Goal: Task Accomplishment & Management: Complete application form

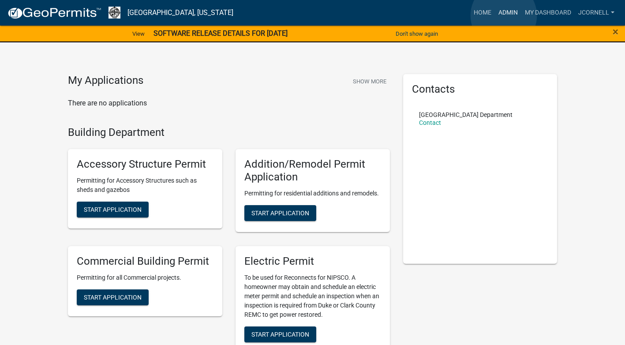
click at [504, 15] on link "Admin" at bounding box center [508, 12] width 26 height 17
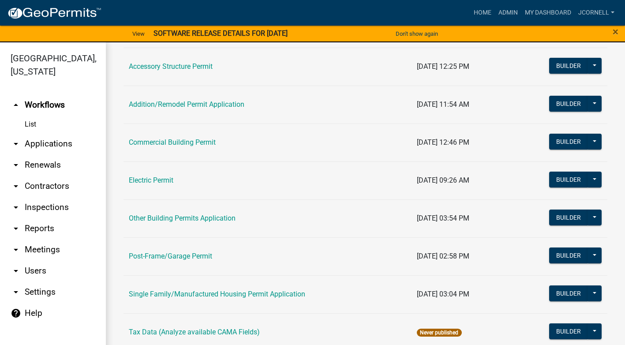
scroll to position [104, 0]
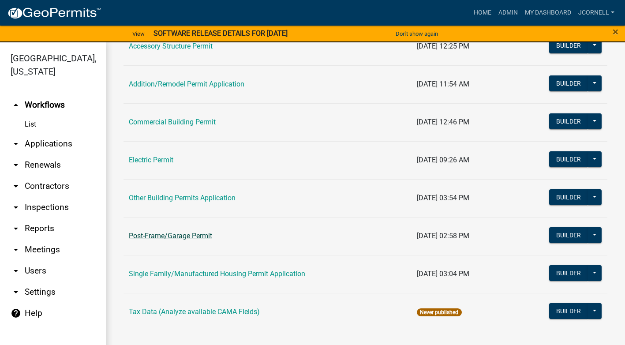
click at [207, 235] on link "Post-Frame/Garage Permit" at bounding box center [170, 236] width 83 height 8
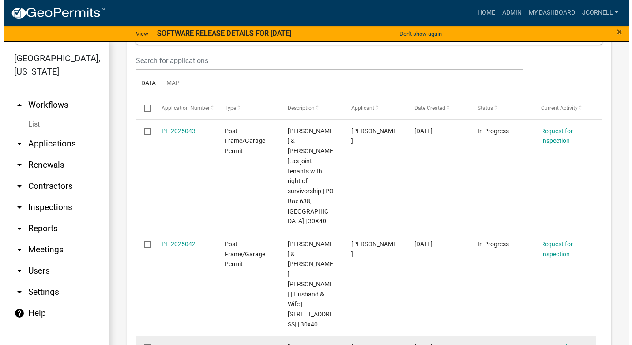
scroll to position [1633, 0]
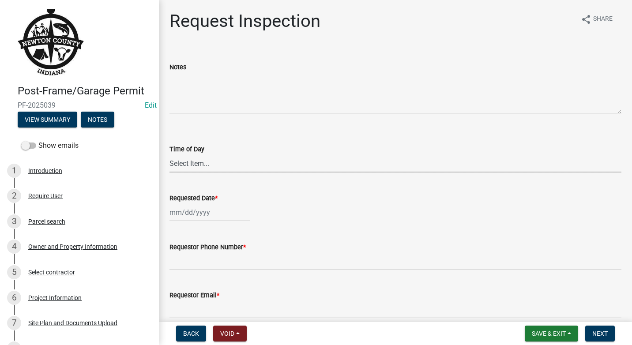
click at [237, 159] on select "Select Item... AM PM" at bounding box center [395, 163] width 452 height 18
click at [169, 154] on select "Select Item... AM PM" at bounding box center [395, 163] width 452 height 18
select select "09b124d7-43c3-4753-bff5-8bc664ad0283"
select select "10"
select select "2025"
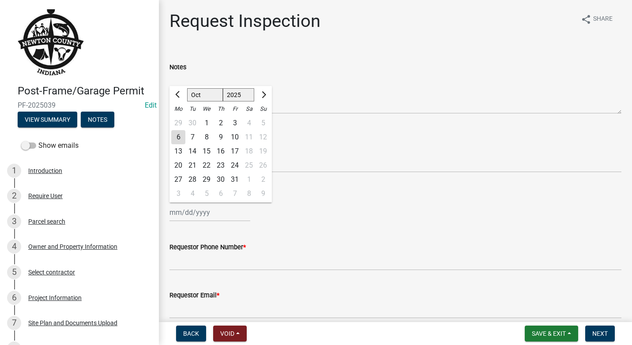
click at [222, 216] on div "[PERSON_NAME] Feb Mar Apr [PERSON_NAME][DATE] Oct Nov [DATE] 1526 1527 1528 152…" at bounding box center [209, 212] width 81 height 18
click at [235, 118] on div "3" at bounding box center [235, 123] width 14 height 14
type input "[DATE]"
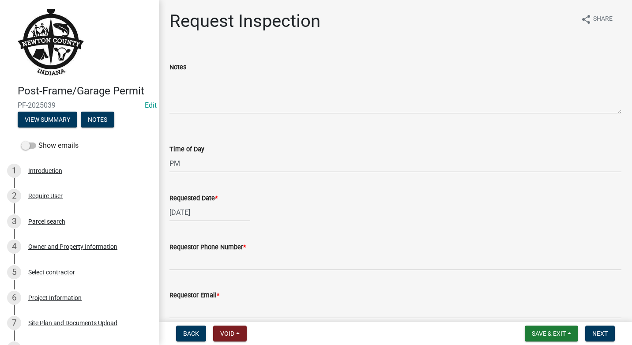
click at [368, 226] on wm-data-entity-input "Requested Date * [DATE]" at bounding box center [395, 205] width 452 height 49
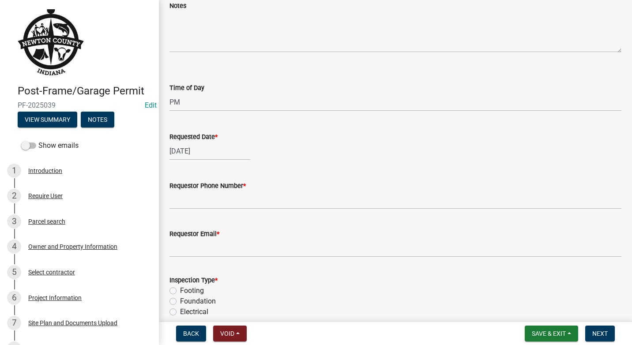
scroll to position [88, 0]
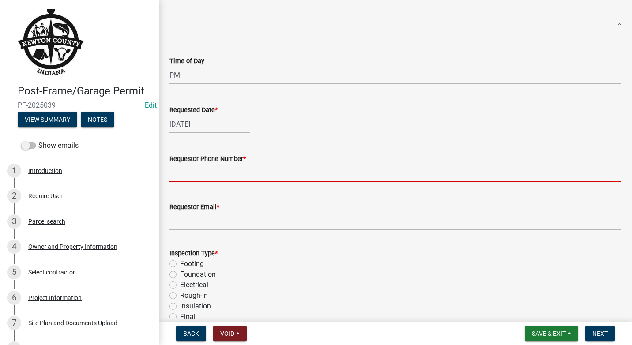
click at [254, 169] on input "Requestor Phone Number *" at bounding box center [395, 173] width 452 height 18
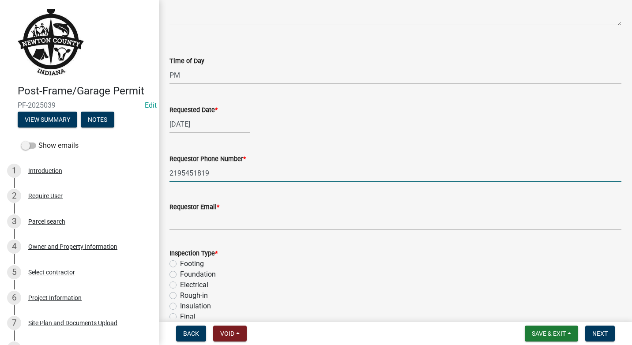
type input "2195451819"
click at [347, 227] on input "Requestor Email *" at bounding box center [395, 221] width 452 height 18
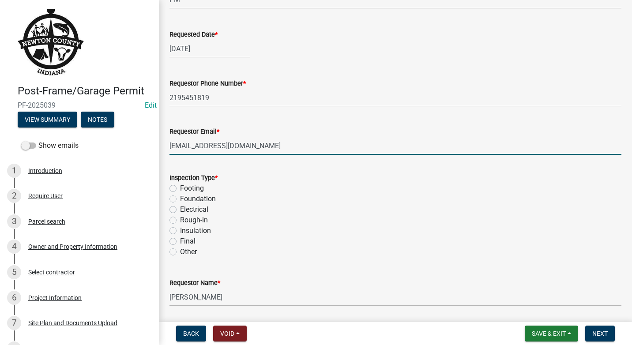
scroll to position [177, 0]
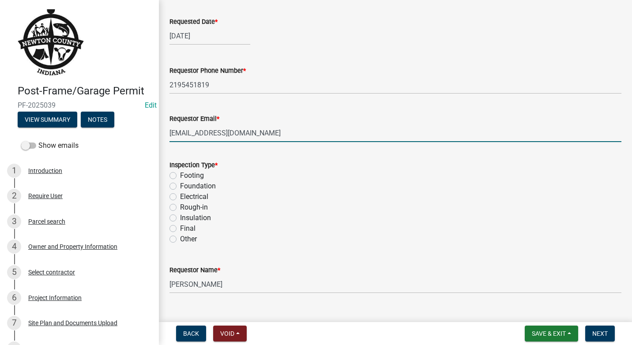
type input "[EMAIL_ADDRESS][DOMAIN_NAME]"
click at [180, 177] on label "Footing" at bounding box center [192, 175] width 24 height 11
click at [180, 176] on input "Footing" at bounding box center [183, 173] width 6 height 6
radio input "true"
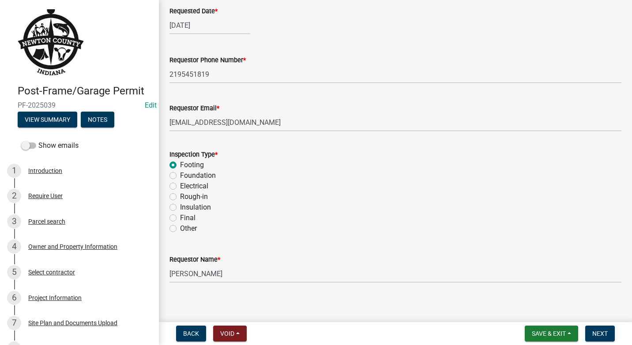
scroll to position [193, 0]
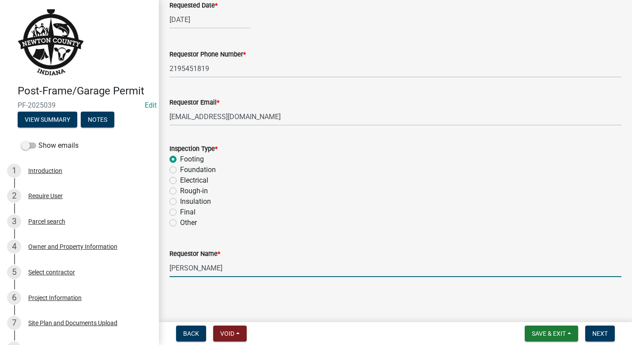
drag, startPoint x: 220, startPoint y: 274, endPoint x: 161, endPoint y: 269, distance: 59.3
click at [161, 269] on div "Request Inspection share Share Notes Time of Day Select Item... AM PM Requested…" at bounding box center [395, 55] width 473 height 474
type input "[PERSON_NAME]"
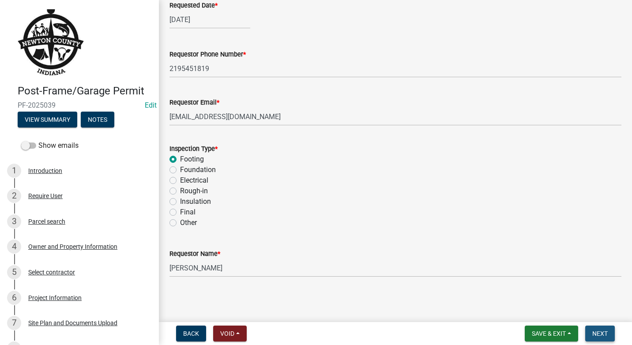
click at [598, 329] on button "Next" at bounding box center [600, 334] width 30 height 16
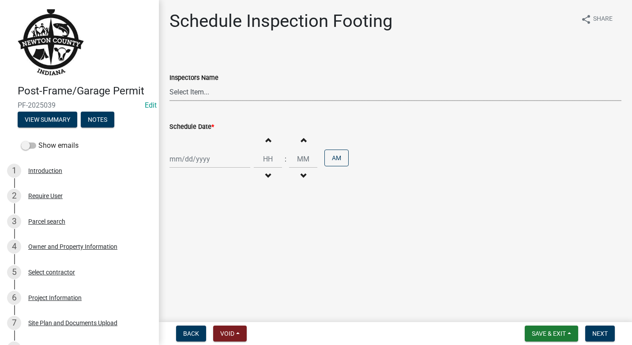
click at [255, 94] on select "Select Item... jcornell ([PERSON_NAME]) cvanderborg ([PERSON_NAME])" at bounding box center [395, 92] width 452 height 18
select select "ecc854ab-63d8-45dc-90da-232b9cdbb1ad"
click at [169, 83] on select "Select Item... jcornell ([PERSON_NAME]) cvanderborg ([PERSON_NAME])" at bounding box center [395, 92] width 452 height 18
click at [241, 161] on div at bounding box center [209, 159] width 81 height 18
select select "10"
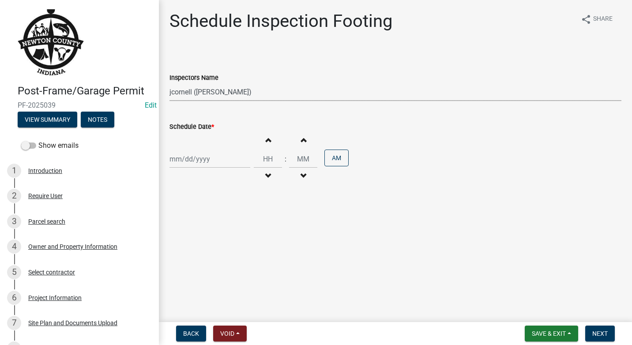
select select "2025"
click at [233, 206] on div "3" at bounding box center [235, 206] width 14 height 14
type input "[DATE]"
click at [330, 155] on button "AM" at bounding box center [336, 158] width 24 height 17
type input "12"
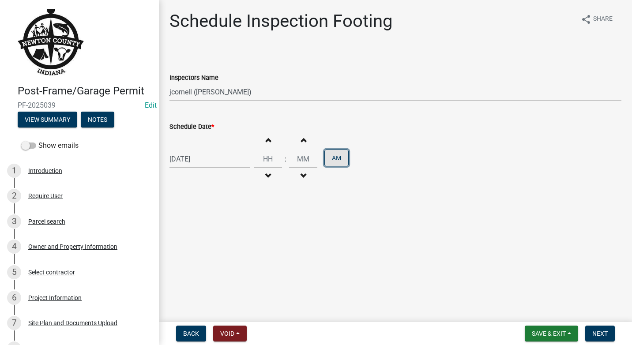
type input "00"
click at [266, 143] on span "button" at bounding box center [268, 139] width 4 height 7
click at [266, 142] on span "button" at bounding box center [268, 139] width 4 height 7
type input "02"
click at [300, 148] on div "Increment minutes 00 Decrement minutes" at bounding box center [303, 159] width 28 height 54
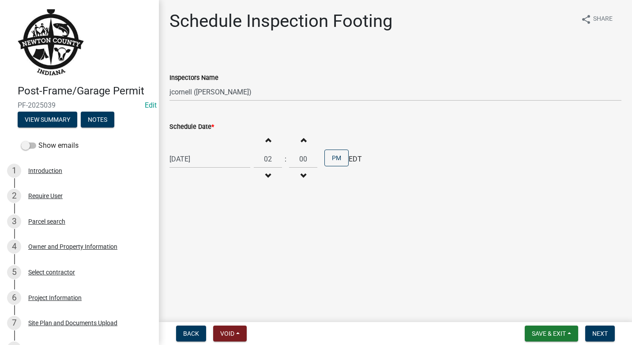
click at [300, 148] on div "Increment minutes 00 Decrement minutes" at bounding box center [303, 159] width 28 height 54
click at [301, 141] on span "button" at bounding box center [303, 139] width 4 height 7
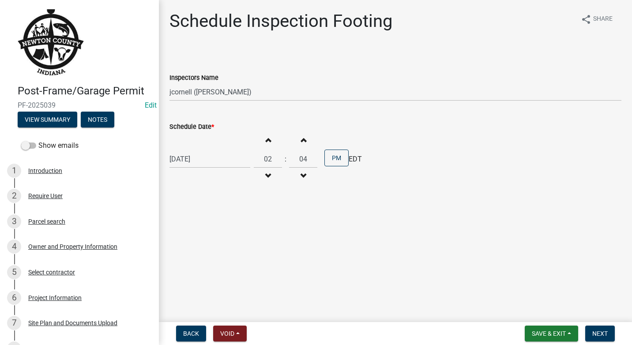
click at [301, 141] on span "button" at bounding box center [303, 139] width 4 height 7
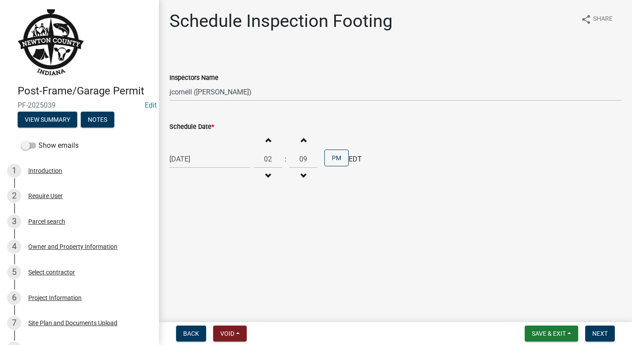
click at [301, 141] on span "button" at bounding box center [303, 139] width 4 height 7
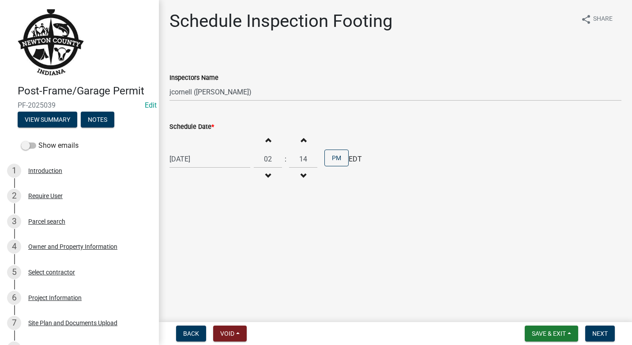
click at [301, 141] on span "button" at bounding box center [303, 139] width 4 height 7
type input "15"
click at [597, 332] on span "Next" at bounding box center [599, 333] width 15 height 7
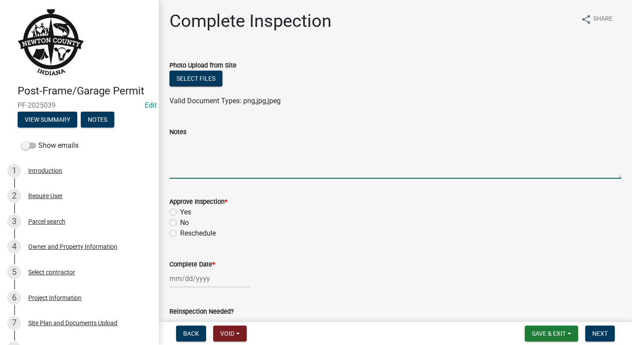
click at [208, 163] on textarea "Notes" at bounding box center [395, 157] width 452 height 41
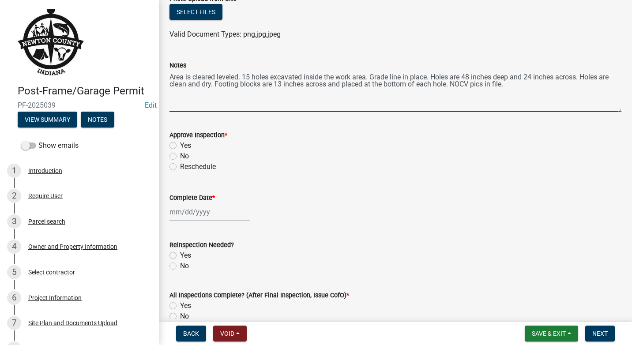
scroll to position [88, 0]
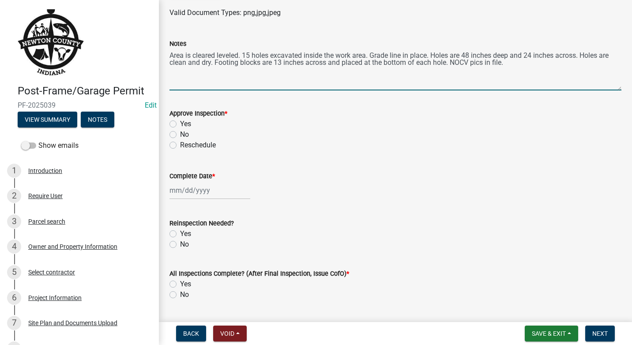
type textarea "Area is cleared leveled. 15 holes excavated inside the work area. Grade line in…"
click at [172, 120] on div "Yes" at bounding box center [395, 124] width 452 height 11
click at [220, 194] on div at bounding box center [209, 190] width 81 height 18
select select "10"
select select "2025"
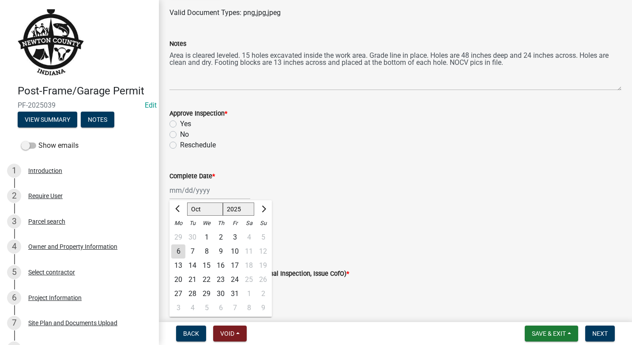
click at [237, 239] on div "3" at bounding box center [235, 237] width 14 height 14
type input "[DATE]"
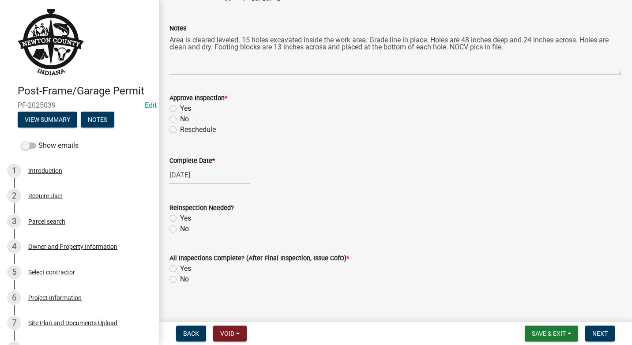
scroll to position [112, 0]
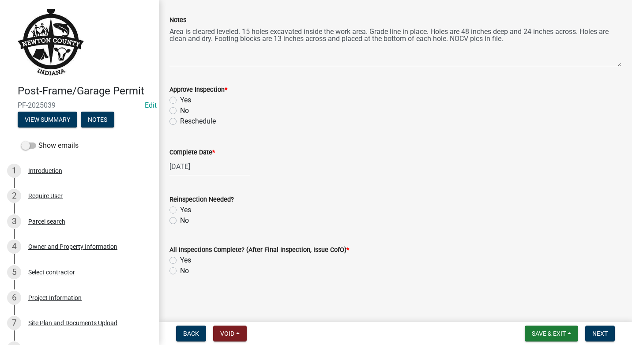
click at [180, 222] on label "No" at bounding box center [184, 220] width 9 height 11
click at [180, 221] on input "No" at bounding box center [183, 218] width 6 height 6
radio input "true"
click at [180, 272] on label "No" at bounding box center [184, 271] width 9 height 11
click at [180, 271] on input "No" at bounding box center [183, 269] width 6 height 6
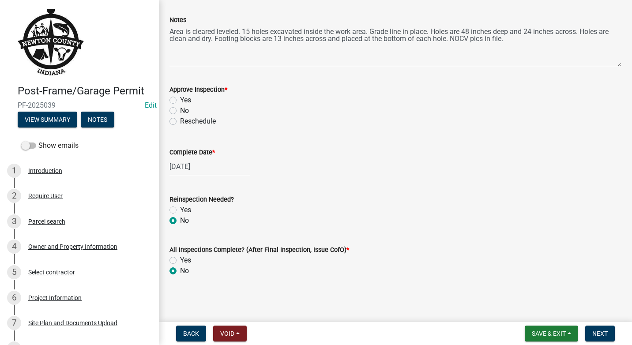
radio input "true"
click at [543, 334] on span "Save & Exit" at bounding box center [549, 333] width 34 height 7
click at [539, 311] on button "Save & Exit" at bounding box center [543, 310] width 71 height 21
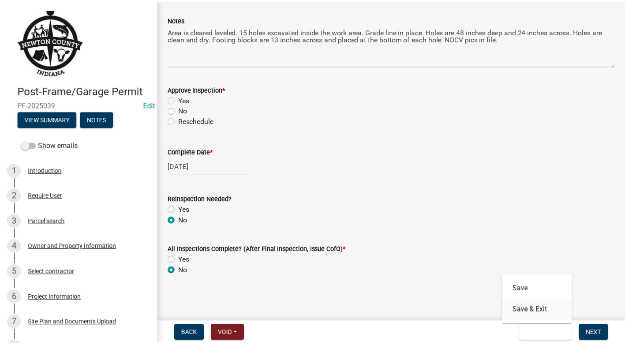
scroll to position [0, 0]
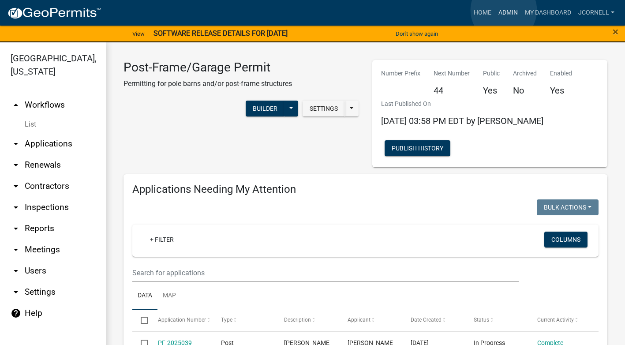
click at [504, 10] on link "Admin" at bounding box center [508, 12] width 26 height 17
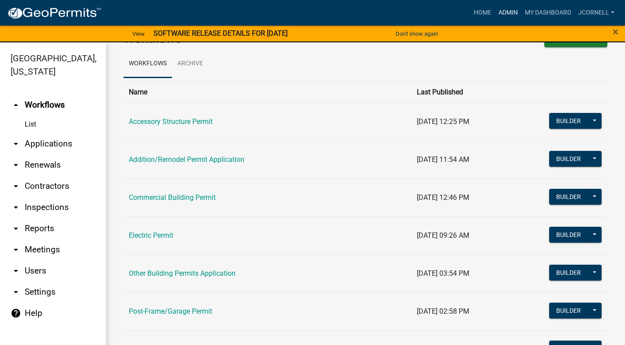
scroll to position [44, 0]
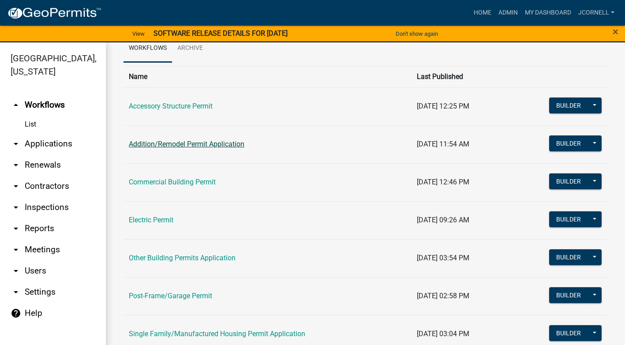
click at [229, 143] on link "Addition/Remodel Permit Application" at bounding box center [187, 144] width 116 height 8
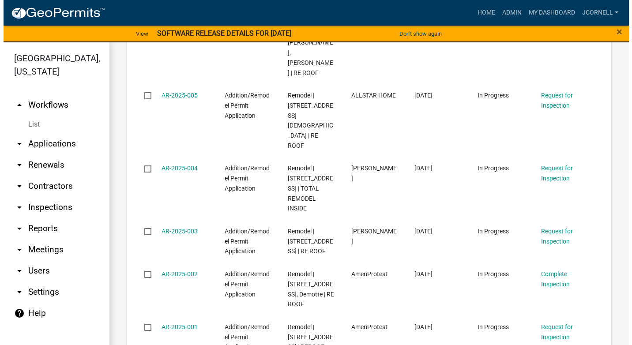
scroll to position [839, 0]
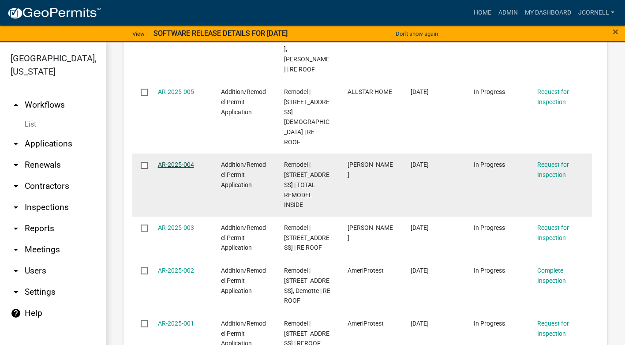
click at [183, 165] on link "AR-2025-004" at bounding box center [176, 164] width 36 height 7
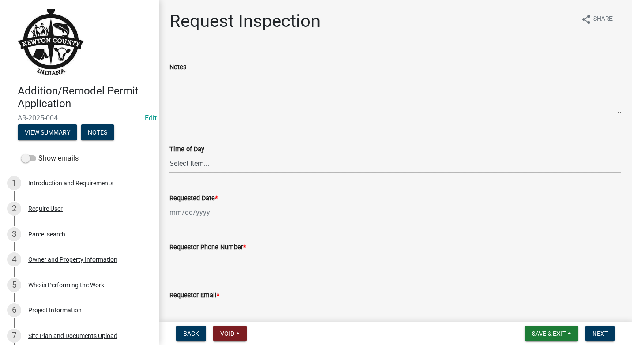
click at [232, 163] on select "Select Item... AM PM" at bounding box center [395, 163] width 452 height 18
click at [169, 154] on select "Select Item... AM PM" at bounding box center [395, 163] width 452 height 18
select select "09b124d7-43c3-4753-bff5-8bc664ad0283"
click at [231, 214] on div at bounding box center [209, 212] width 81 height 18
select select "10"
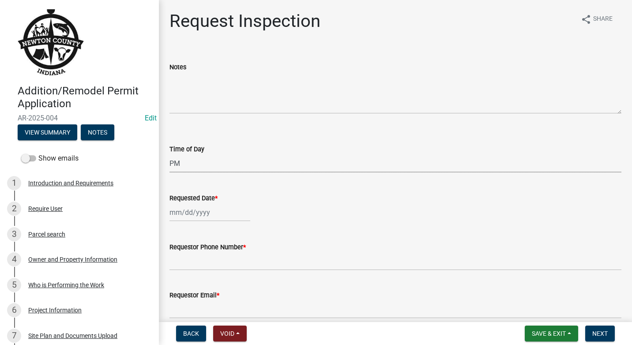
select select "2025"
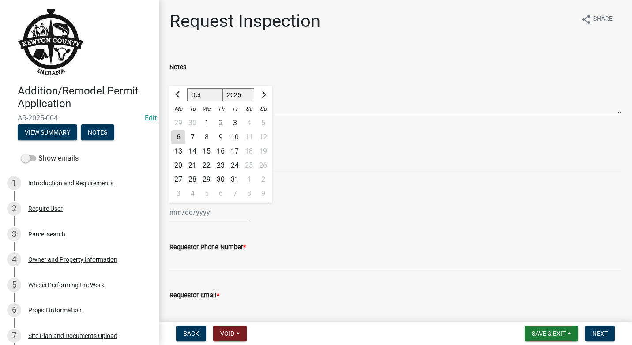
click at [206, 124] on div "1" at bounding box center [206, 123] width 14 height 14
type input "[DATE]"
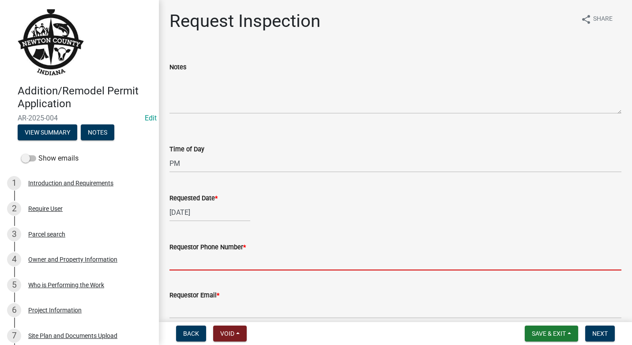
click at [237, 262] on input "Requestor Phone Number *" at bounding box center [395, 261] width 452 height 18
click at [236, 262] on input "Requestor Phone Number *" at bounding box center [395, 261] width 452 height 18
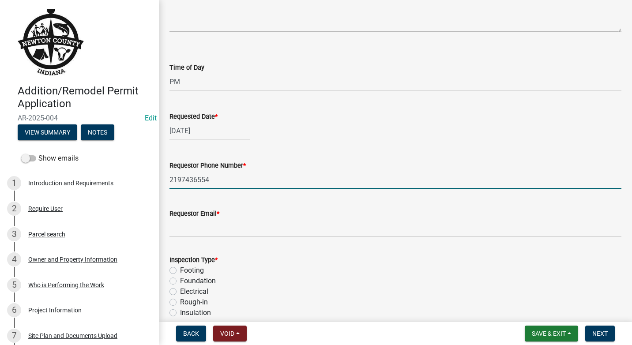
scroll to position [88, 0]
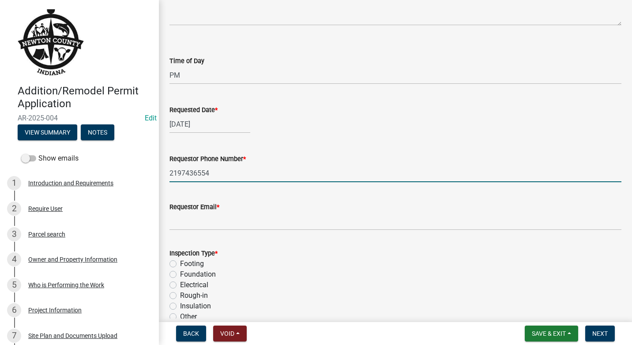
type input "2197436554"
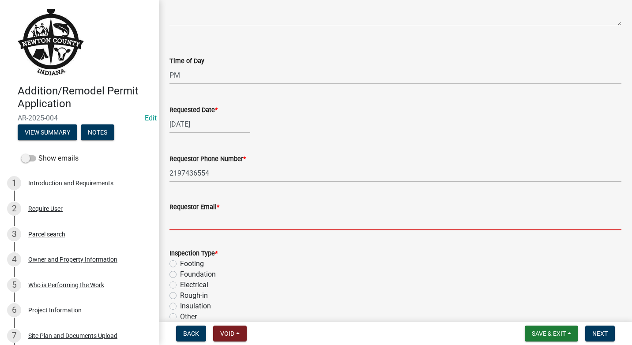
click at [195, 223] on input "Requestor Email *" at bounding box center [395, 221] width 452 height 18
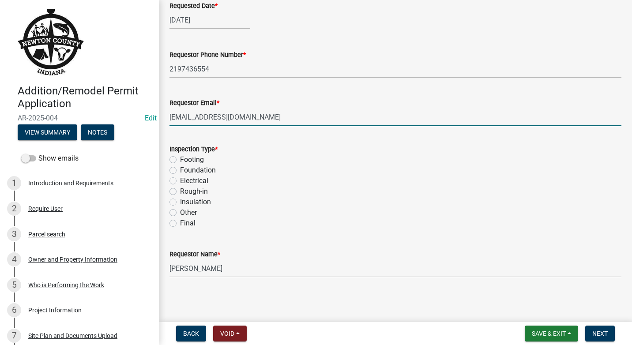
scroll to position [193, 0]
type input "[EMAIL_ADDRESS][DOMAIN_NAME]"
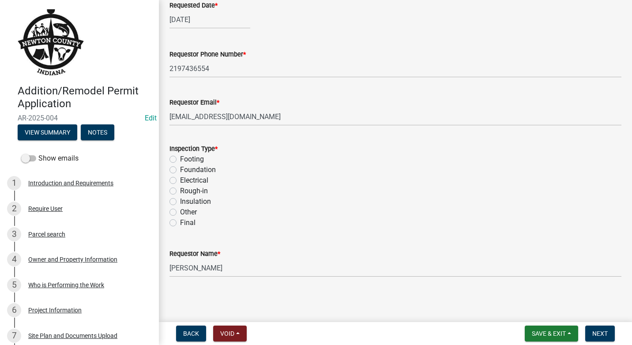
click at [177, 191] on div "Rough-in" at bounding box center [395, 191] width 452 height 11
click at [180, 192] on label "Rough-in" at bounding box center [194, 191] width 28 height 11
click at [180, 192] on input "Rough-in" at bounding box center [183, 189] width 6 height 6
radio input "true"
click at [221, 267] on input "[PERSON_NAME]" at bounding box center [395, 268] width 452 height 18
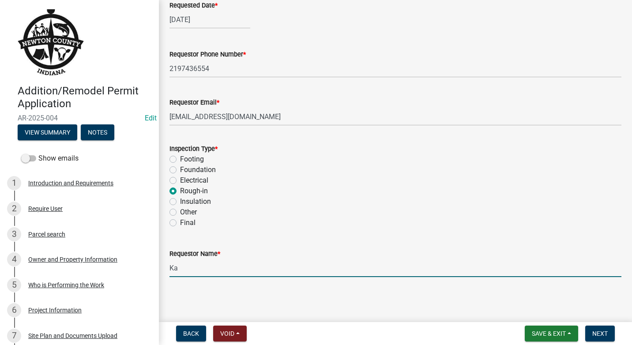
type input "K"
type input "[PERSON_NAME]"
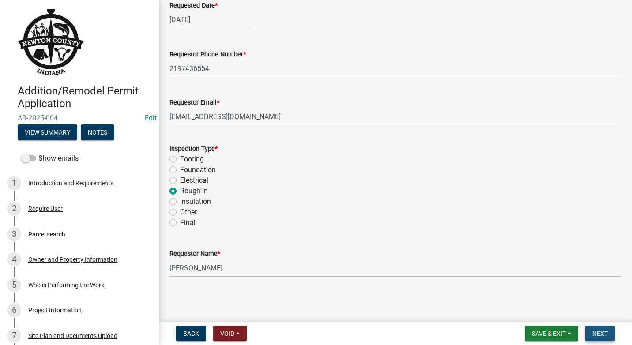
click at [602, 332] on span "Next" at bounding box center [599, 333] width 15 height 7
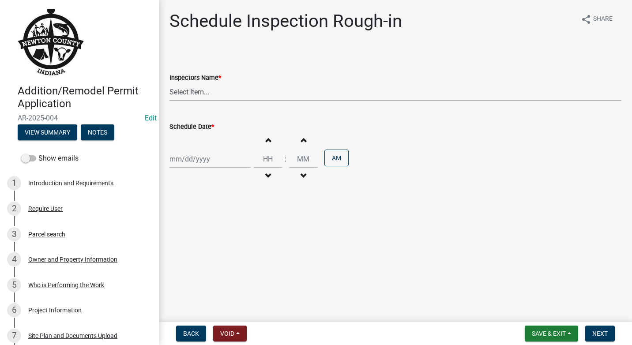
click at [225, 93] on select "Select Item... jcornell ([PERSON_NAME]) cvanderborg ([PERSON_NAME])" at bounding box center [395, 92] width 452 height 18
select select "ecc854ab-63d8-45dc-90da-232b9cdbb1ad"
click at [169, 83] on select "Select Item... jcornell ([PERSON_NAME]) cvanderborg ([PERSON_NAME])" at bounding box center [395, 92] width 452 height 18
select select "10"
select select "2025"
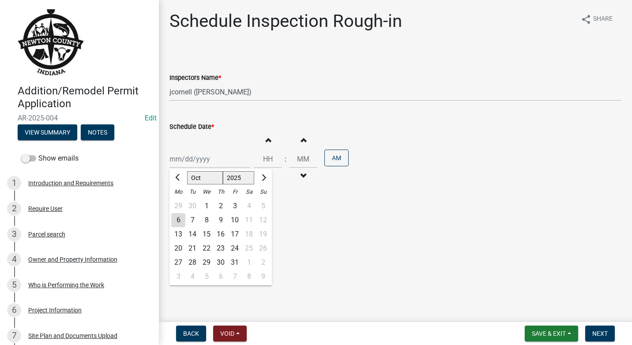
click at [234, 162] on div "[PERSON_NAME] Feb Mar Apr [PERSON_NAME][DATE] Oct Nov [DATE] 1526 1527 1528 152…" at bounding box center [209, 159] width 81 height 18
click at [206, 204] on div "1" at bounding box center [206, 206] width 14 height 14
type input "[DATE]"
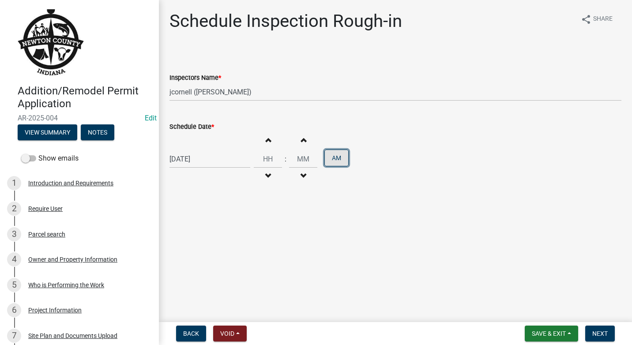
click at [340, 157] on button "AM" at bounding box center [336, 158] width 24 height 17
type input "12"
type input "00"
click at [266, 142] on span "button" at bounding box center [268, 139] width 4 height 7
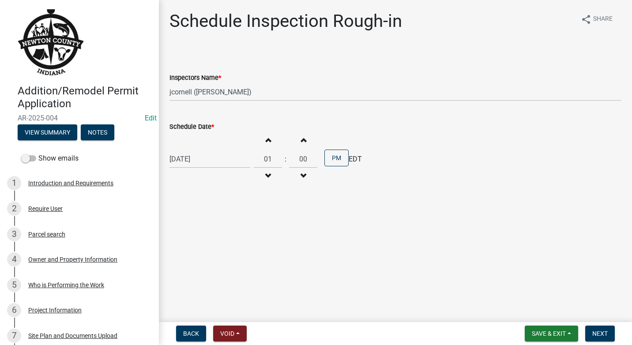
type input "02"
click at [600, 336] on span "Next" at bounding box center [599, 333] width 15 height 7
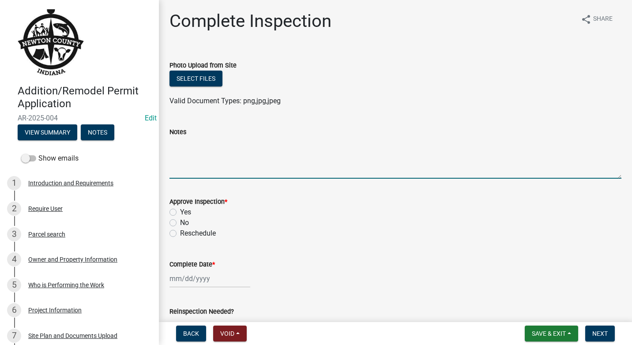
click at [199, 161] on textarea "Notes" at bounding box center [395, 157] width 452 height 41
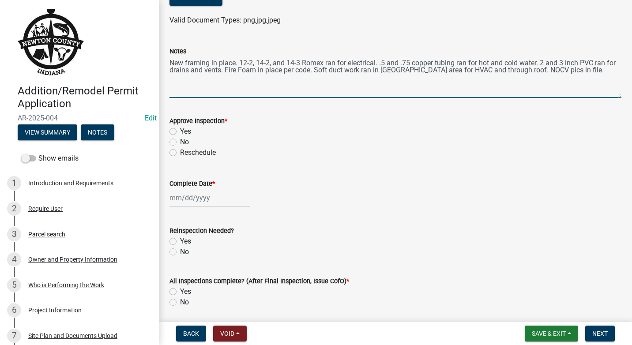
scroll to position [88, 0]
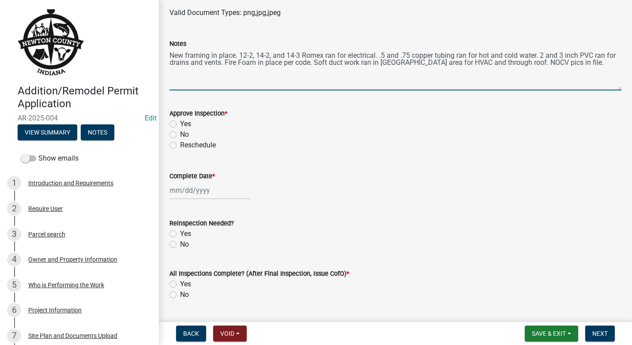
type textarea "New framing in place. 12-2, 14-2, and 14-3 Romex ran for electrical. .5 and .75…"
click at [180, 124] on label "Yes" at bounding box center [185, 124] width 11 height 11
click at [180, 124] on input "Yes" at bounding box center [183, 122] width 6 height 6
radio input "true"
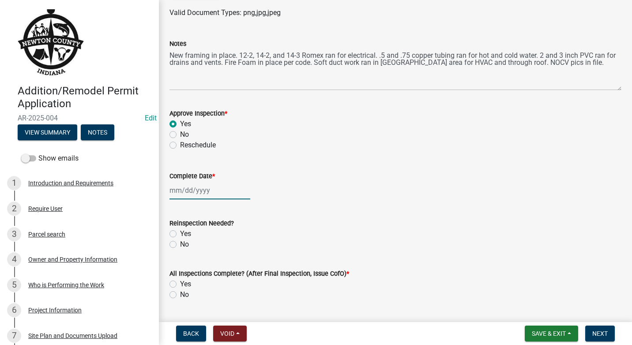
select select "10"
select select "2025"
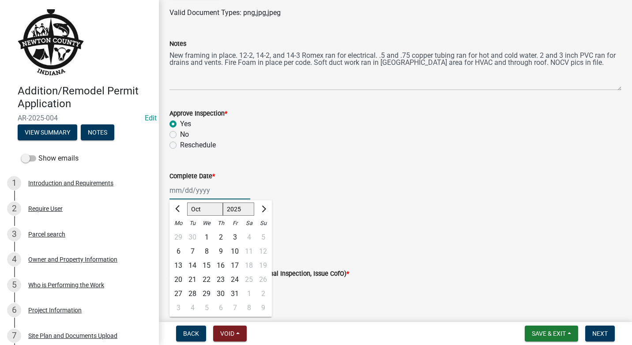
click at [218, 190] on div "[PERSON_NAME] Feb Mar Apr [PERSON_NAME][DATE] Oct Nov [DATE] 1526 1527 1528 152…" at bounding box center [209, 190] width 81 height 18
click at [208, 236] on div "1" at bounding box center [206, 237] width 14 height 14
type input "[DATE]"
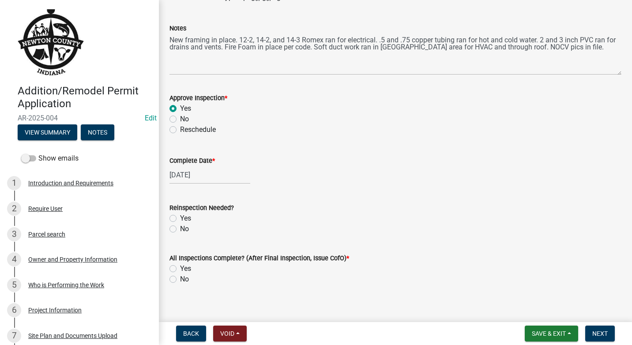
scroll to position [112, 0]
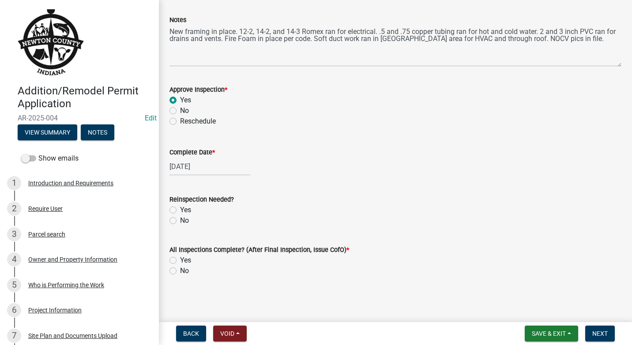
click at [180, 219] on label "No" at bounding box center [184, 220] width 9 height 11
click at [180, 219] on input "No" at bounding box center [183, 218] width 6 height 6
radio input "true"
click at [180, 269] on label "No" at bounding box center [184, 271] width 9 height 11
click at [180, 269] on input "No" at bounding box center [183, 269] width 6 height 6
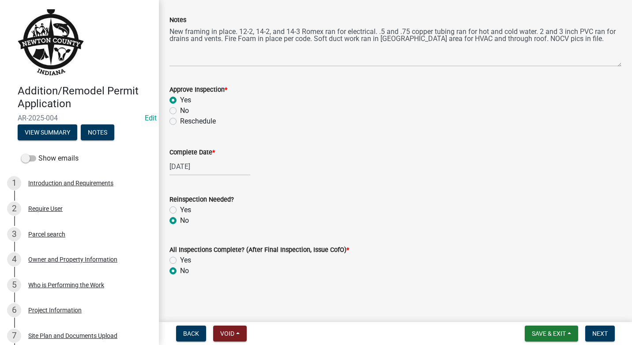
radio input "true"
click at [536, 333] on span "Save & Exit" at bounding box center [549, 333] width 34 height 7
click at [536, 311] on button "Save & Exit" at bounding box center [543, 310] width 71 height 21
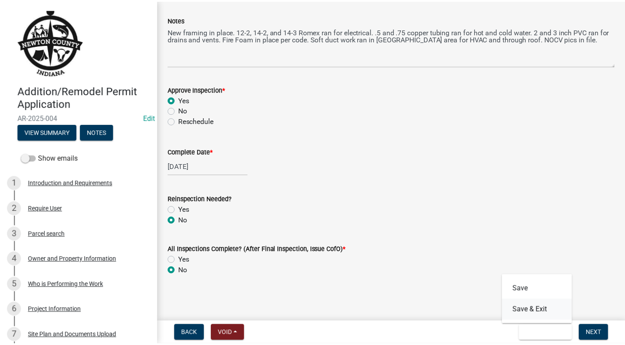
scroll to position [0, 0]
